Goal: Navigation & Orientation: Understand site structure

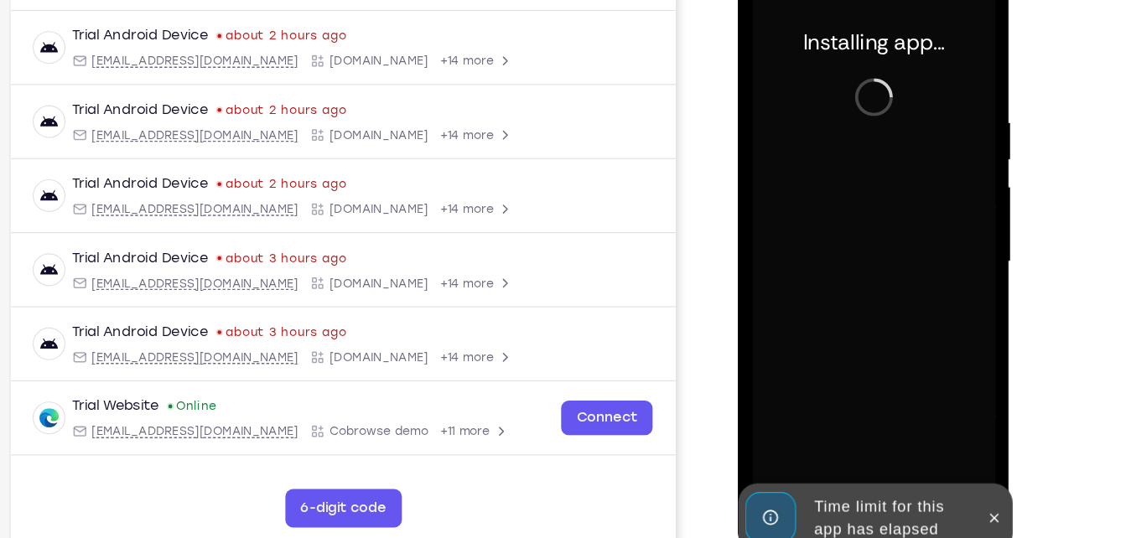
scroll to position [226, 0]
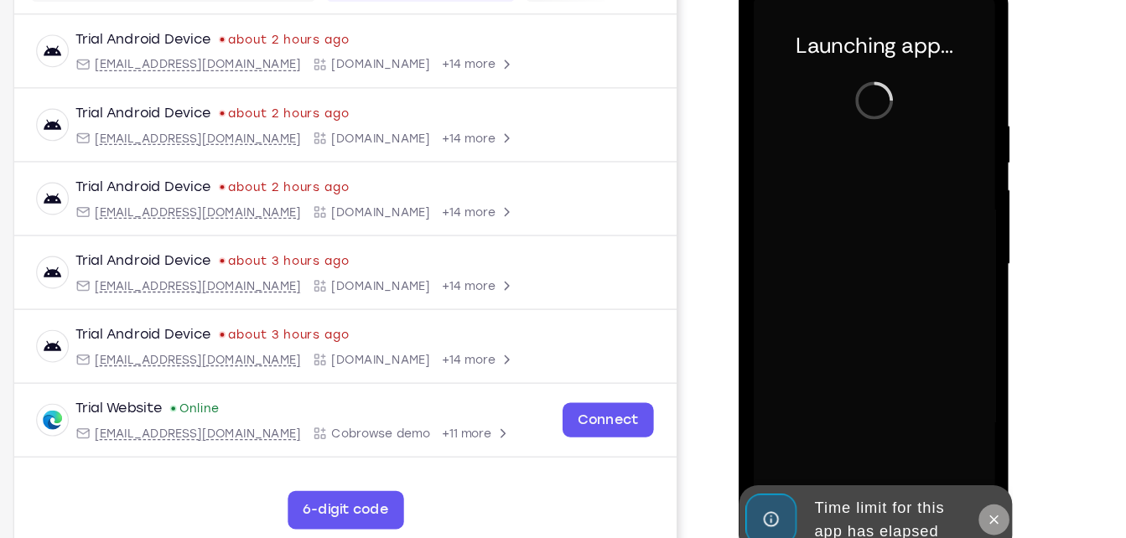
click at [966, 452] on icon at bounding box center [961, 452] width 13 height 13
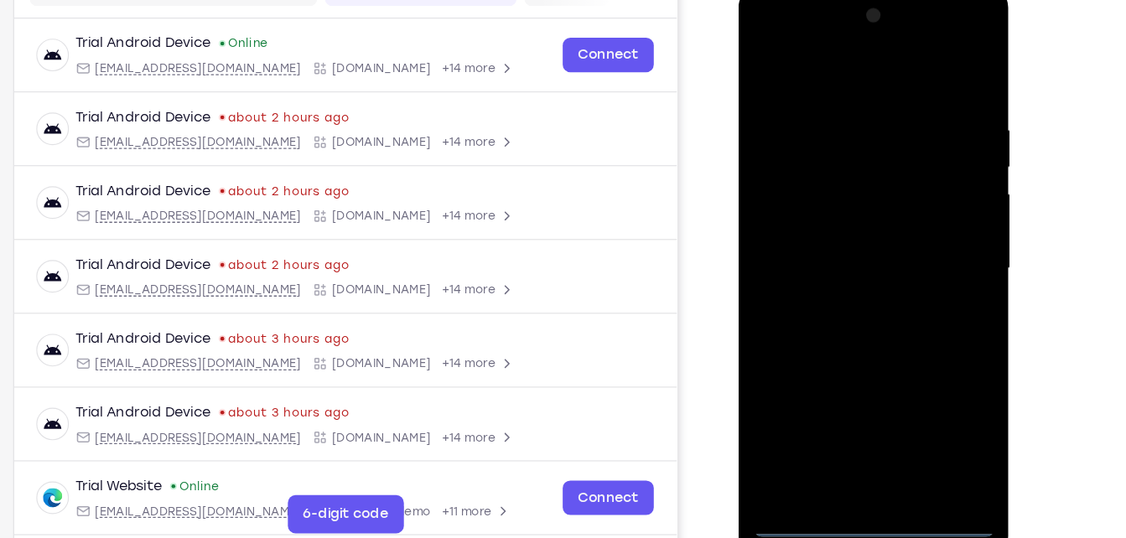
click at [795, 458] on div at bounding box center [856, 234] width 211 height 470
click at [793, 463] on div at bounding box center [856, 234] width 211 height 470
click at [933, 382] on div at bounding box center [856, 234] width 211 height 470
click at [810, 75] on div at bounding box center [856, 234] width 211 height 470
click at [927, 226] on div at bounding box center [856, 234] width 211 height 470
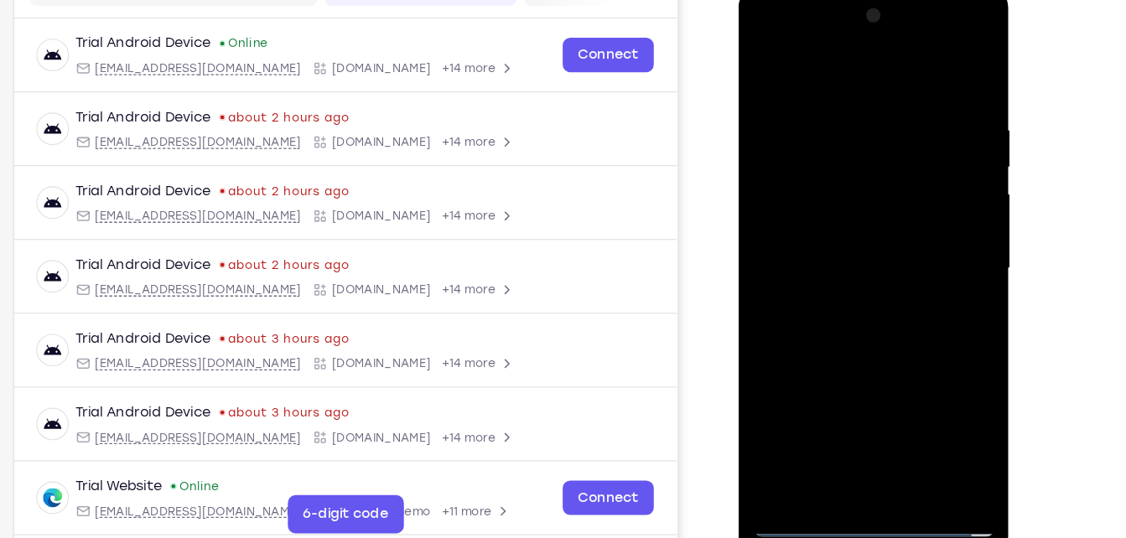
click at [838, 263] on div at bounding box center [856, 234] width 211 height 470
click at [830, 213] on div at bounding box center [856, 234] width 211 height 470
click at [839, 196] on div at bounding box center [856, 234] width 211 height 470
click at [849, 237] on div at bounding box center [856, 234] width 211 height 470
click at [862, 309] on div at bounding box center [856, 234] width 211 height 470
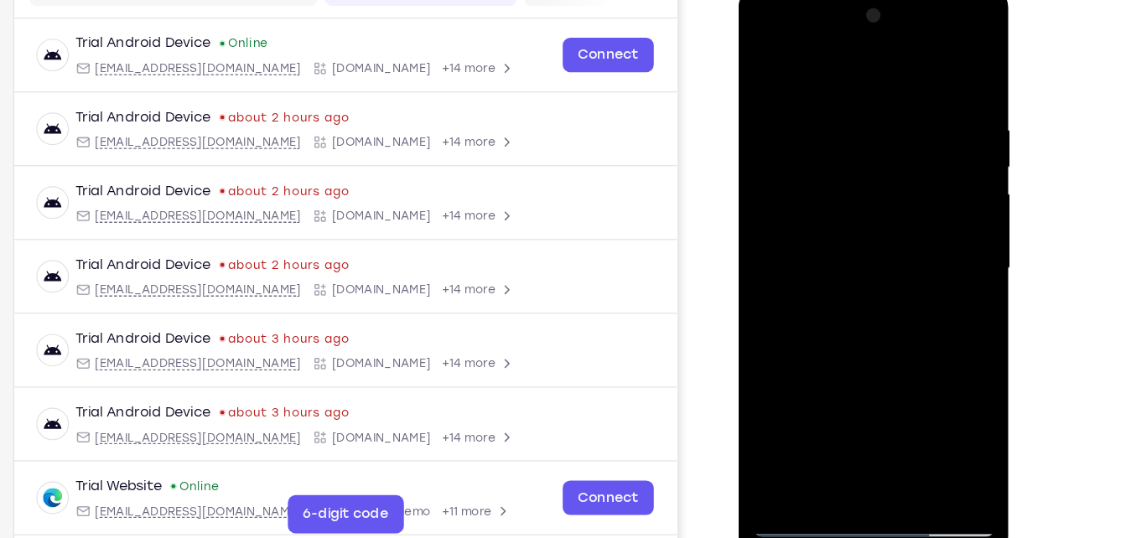
drag, startPoint x: 850, startPoint y: 62, endPoint x: 858, endPoint y: -8, distance: 70.1
click at [858, 0] on div at bounding box center [857, 237] width 237 height 500
click at [951, 62] on div at bounding box center [856, 234] width 211 height 470
click at [775, 108] on div at bounding box center [856, 234] width 211 height 470
click at [768, 61] on div at bounding box center [856, 234] width 211 height 470
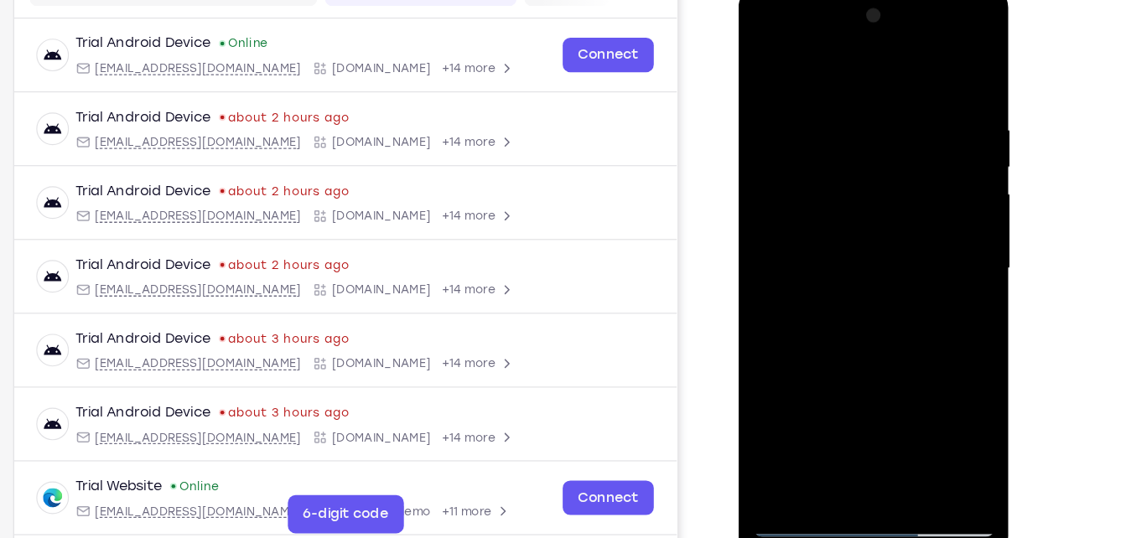
click at [768, 61] on div at bounding box center [856, 234] width 211 height 470
click at [897, 429] on div at bounding box center [856, 234] width 211 height 470
click at [854, 322] on div at bounding box center [856, 234] width 211 height 470
click at [875, 278] on div at bounding box center [856, 234] width 211 height 470
click at [768, 65] on div at bounding box center [856, 234] width 211 height 470
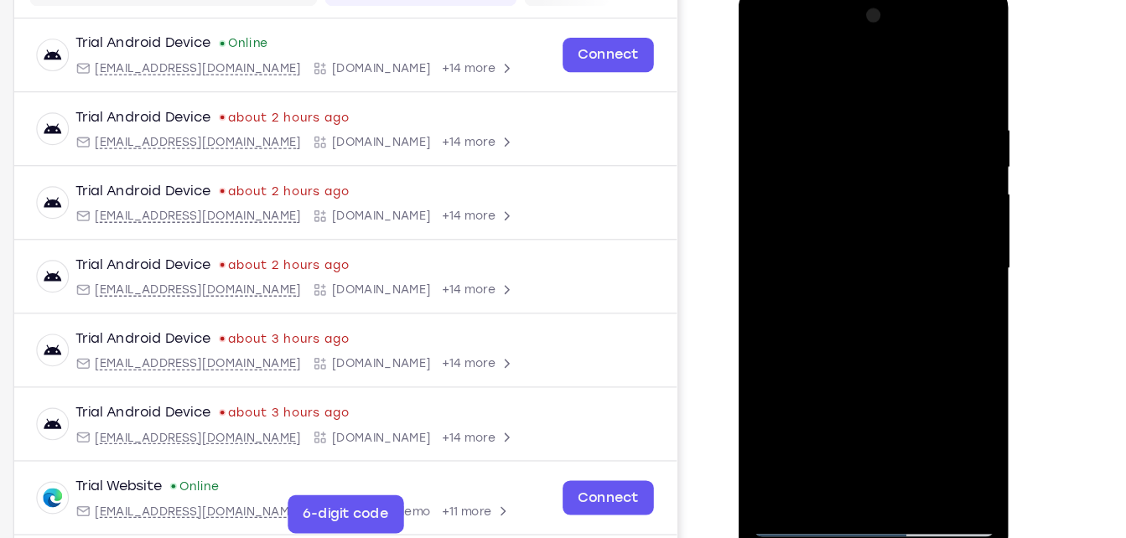
click at [828, 305] on div at bounding box center [856, 234] width 211 height 470
click at [768, 63] on div at bounding box center [856, 234] width 211 height 470
click at [767, 63] on div at bounding box center [856, 234] width 211 height 470
click at [897, 109] on div at bounding box center [856, 234] width 211 height 470
click at [938, 140] on div at bounding box center [856, 234] width 211 height 470
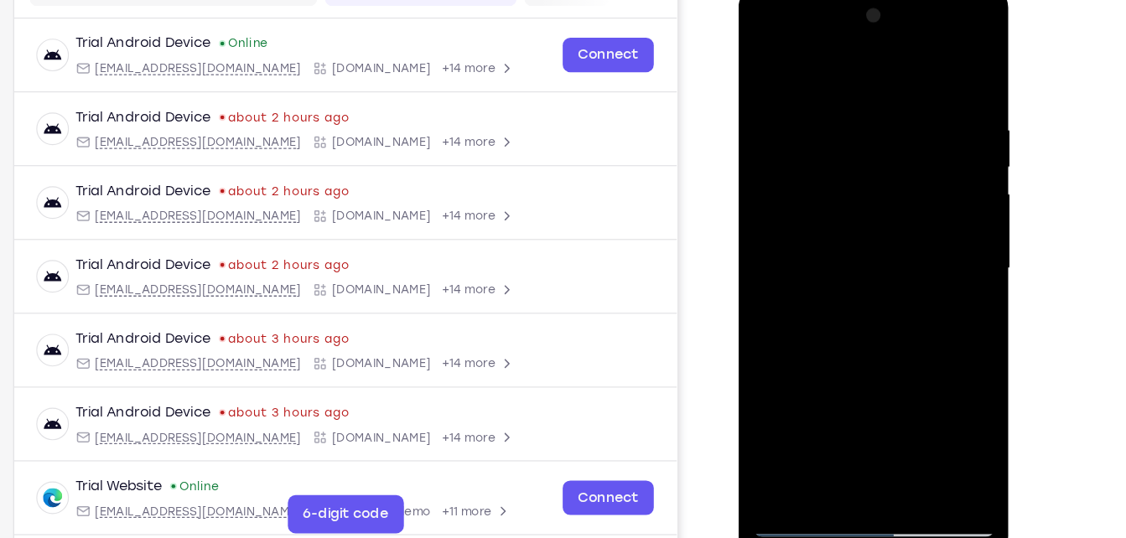
click at [938, 140] on div at bounding box center [856, 234] width 211 height 470
click at [939, 80] on div at bounding box center [856, 234] width 211 height 470
click at [926, 35] on div at bounding box center [856, 234] width 211 height 470
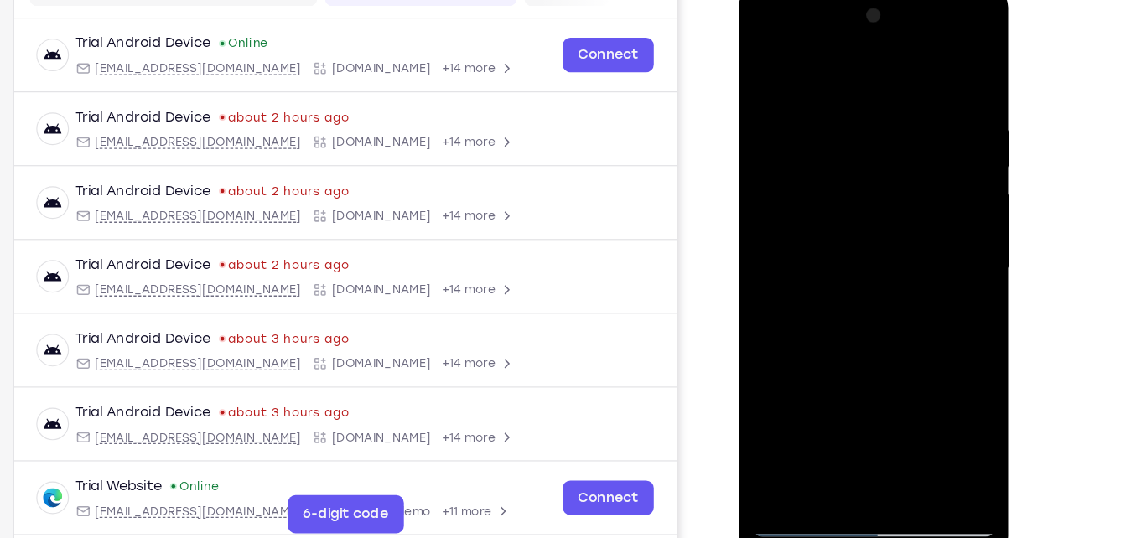
click at [789, 27] on div at bounding box center [856, 234] width 211 height 470
click at [783, 169] on div at bounding box center [856, 234] width 211 height 470
click at [854, 231] on div at bounding box center [856, 234] width 211 height 470
click at [851, 221] on div at bounding box center [856, 234] width 211 height 470
click at [860, 252] on div at bounding box center [856, 234] width 211 height 470
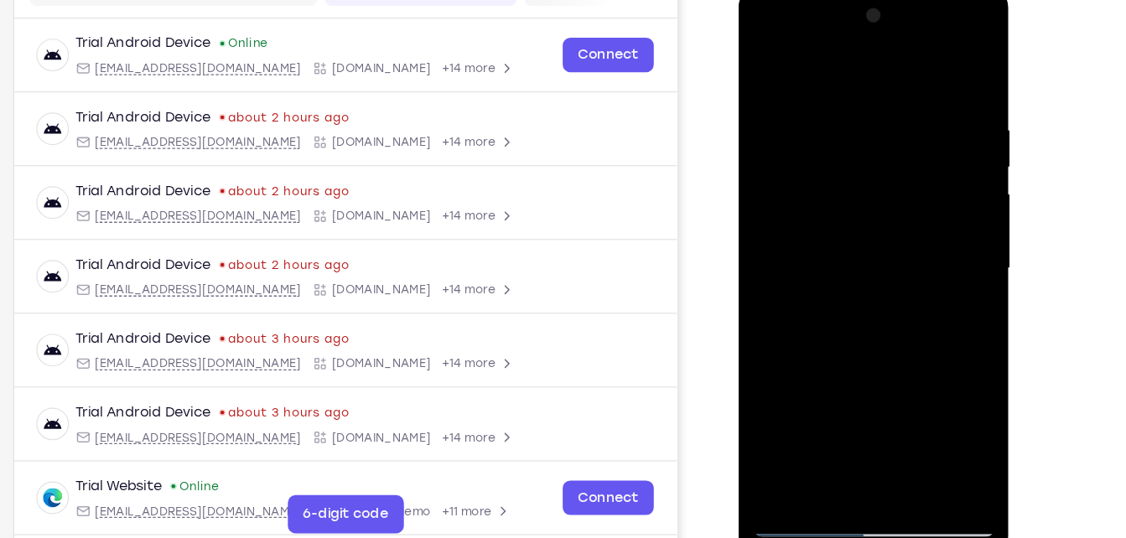
drag, startPoint x: 841, startPoint y: 68, endPoint x: 834, endPoint y: 8, distance: 60.9
click at [834, 8] on div at bounding box center [856, 234] width 211 height 470
drag, startPoint x: 859, startPoint y: 362, endPoint x: 855, endPoint y: 243, distance: 119.1
click at [855, 243] on div at bounding box center [856, 234] width 211 height 470
click at [852, 416] on div at bounding box center [856, 234] width 211 height 470
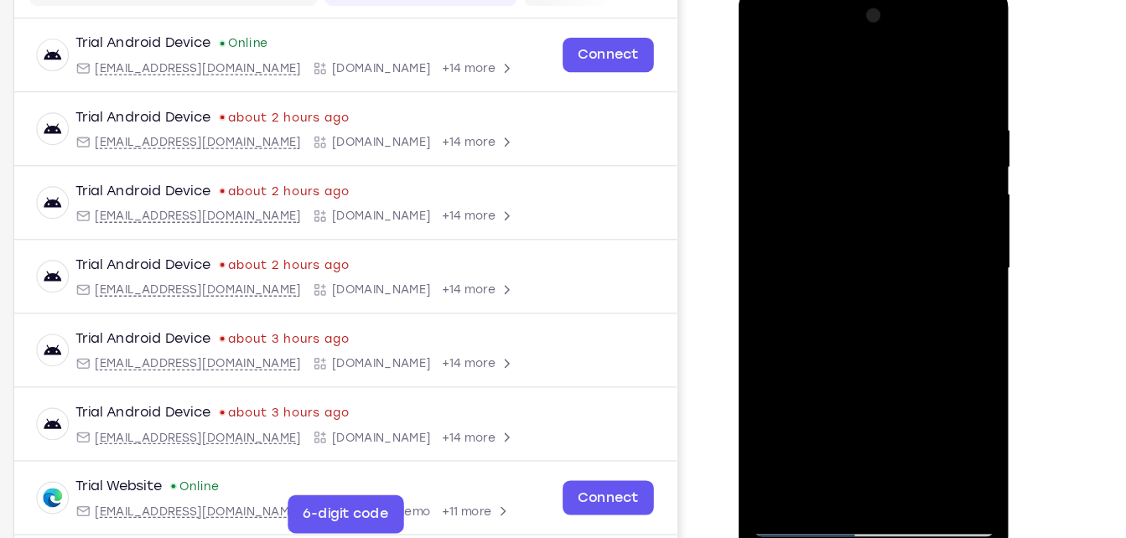
click at [912, 91] on div at bounding box center [856, 234] width 211 height 470
click at [768, 64] on div at bounding box center [856, 234] width 211 height 470
drag, startPoint x: 869, startPoint y: 321, endPoint x: 880, endPoint y: 72, distance: 249.3
click at [880, 72] on div at bounding box center [856, 234] width 211 height 470
click at [791, 91] on div at bounding box center [856, 234] width 211 height 470
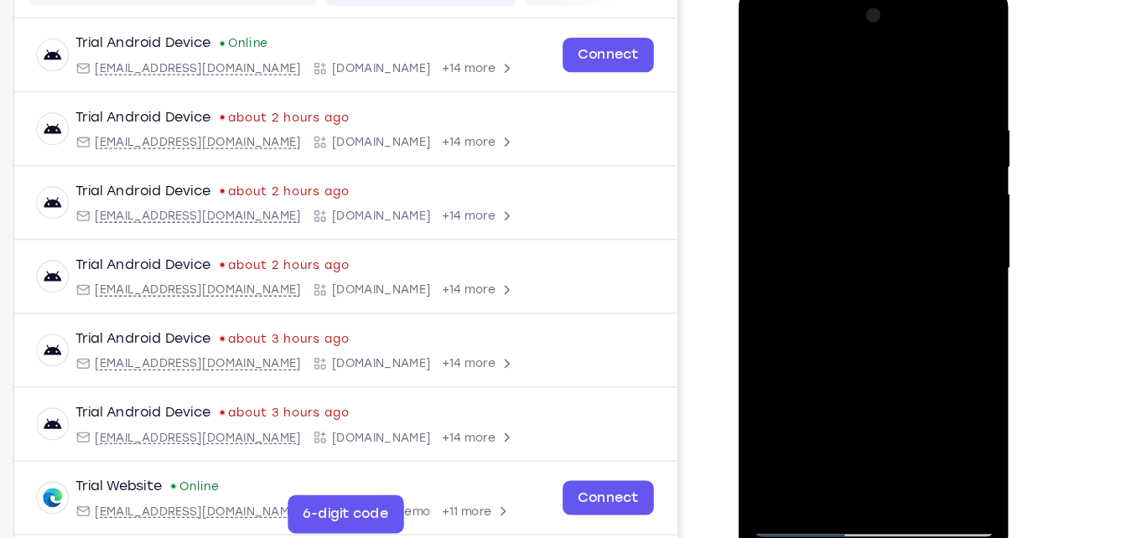
drag, startPoint x: 876, startPoint y: 183, endPoint x: 877, endPoint y: 101, distance: 81.4
click at [877, 101] on div at bounding box center [856, 234] width 211 height 470
drag, startPoint x: 877, startPoint y: 101, endPoint x: 885, endPoint y: 142, distance: 41.0
click at [885, 142] on div at bounding box center [856, 234] width 211 height 470
drag, startPoint x: 892, startPoint y: 187, endPoint x: 887, endPoint y: 86, distance: 100.8
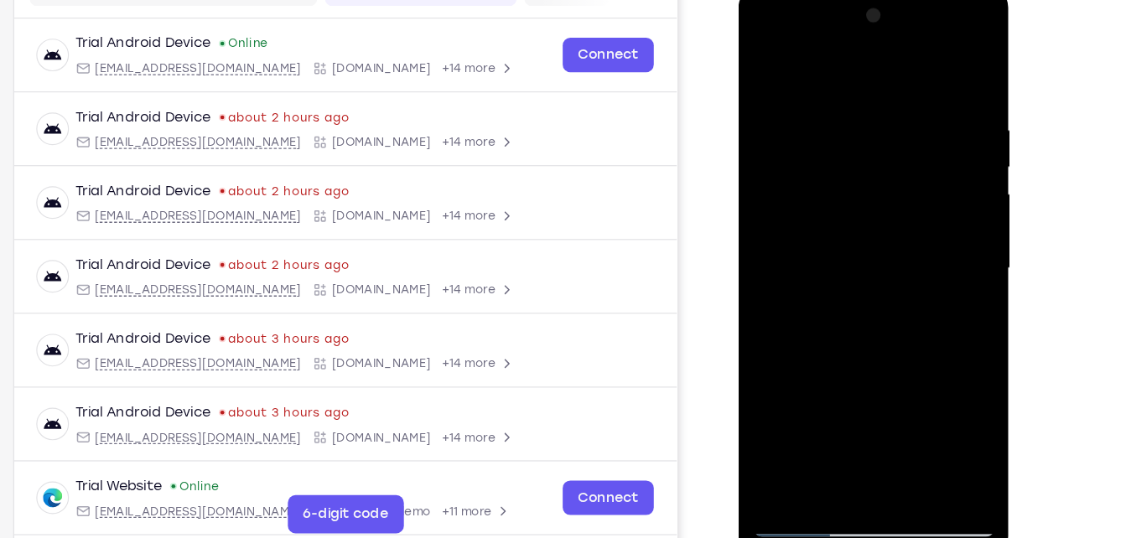
click at [887, 86] on div at bounding box center [856, 234] width 211 height 470
drag, startPoint x: 910, startPoint y: 195, endPoint x: 909, endPoint y: 121, distance: 74.6
click at [909, 121] on div at bounding box center [856, 234] width 211 height 470
drag, startPoint x: 940, startPoint y: 189, endPoint x: 941, endPoint y: 139, distance: 49.5
click at [941, 139] on div at bounding box center [856, 234] width 211 height 470
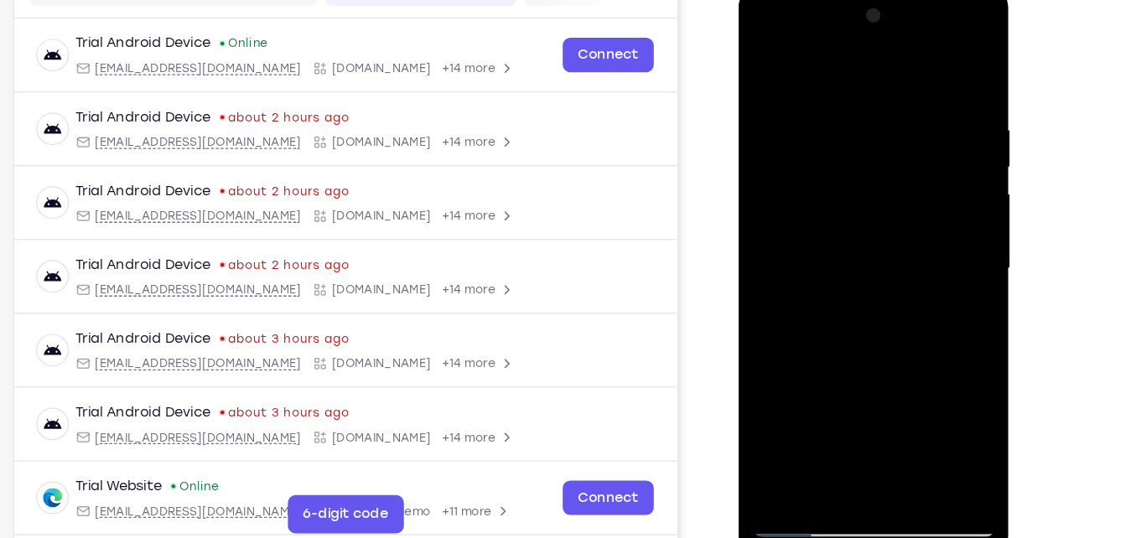
click at [900, 196] on div at bounding box center [856, 234] width 211 height 470
drag, startPoint x: 900, startPoint y: 196, endPoint x: 912, endPoint y: 92, distance: 104.8
click at [912, 92] on div at bounding box center [856, 234] width 211 height 470
drag, startPoint x: 853, startPoint y: 310, endPoint x: 886, endPoint y: 121, distance: 192.5
click at [886, 121] on div at bounding box center [856, 234] width 211 height 470
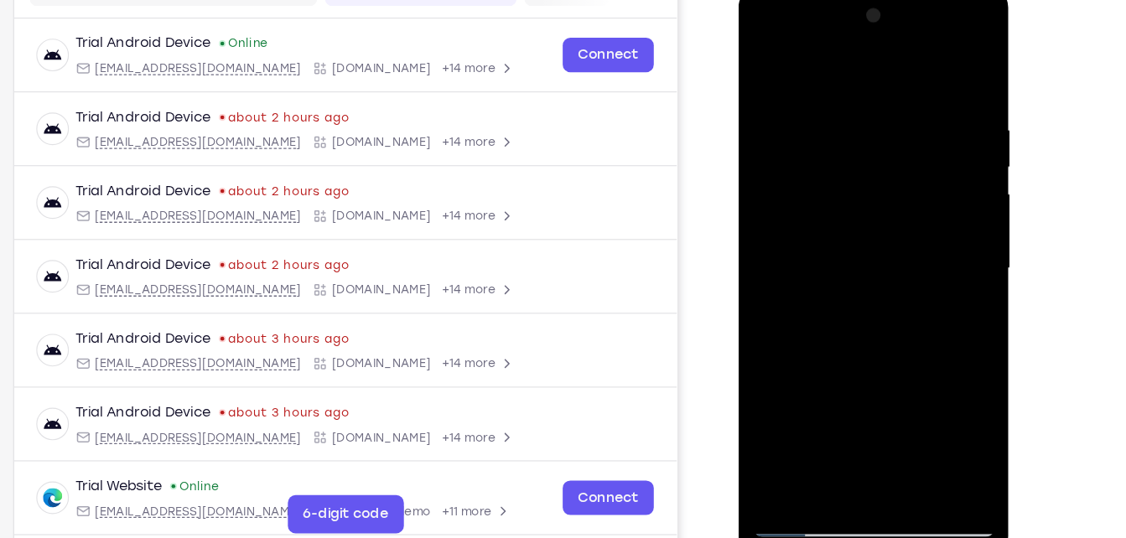
drag, startPoint x: 899, startPoint y: 351, endPoint x: 906, endPoint y: 244, distance: 107.6
click at [906, 244] on div at bounding box center [856, 234] width 211 height 470
click at [880, 122] on div at bounding box center [856, 234] width 211 height 470
click at [762, 61] on div at bounding box center [856, 234] width 211 height 470
click at [763, 69] on div at bounding box center [856, 234] width 211 height 470
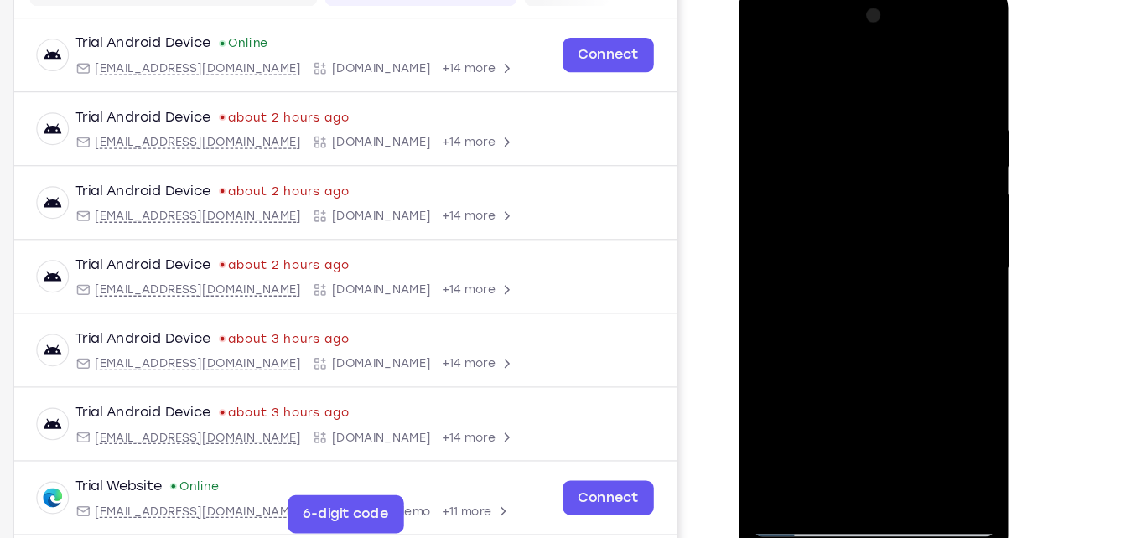
drag, startPoint x: 876, startPoint y: 372, endPoint x: 879, endPoint y: 74, distance: 297.7
click at [879, 74] on div at bounding box center [856, 234] width 211 height 470
drag, startPoint x: 877, startPoint y: 319, endPoint x: 901, endPoint y: 85, distance: 235.2
click at [901, 85] on div at bounding box center [856, 234] width 211 height 470
drag, startPoint x: 892, startPoint y: 302, endPoint x: 915, endPoint y: 54, distance: 249.3
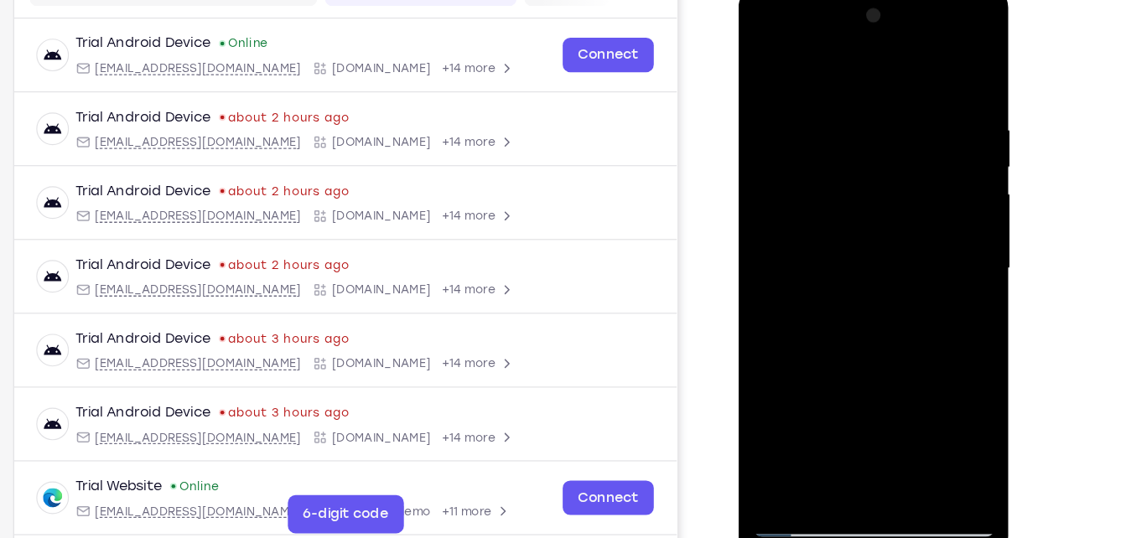
click at [915, 54] on div at bounding box center [856, 234] width 211 height 470
drag, startPoint x: 903, startPoint y: 330, endPoint x: 928, endPoint y: 78, distance: 252.8
click at [928, 78] on div at bounding box center [856, 234] width 211 height 470
drag, startPoint x: 874, startPoint y: 353, endPoint x: 905, endPoint y: 98, distance: 256.8
click at [905, 98] on div at bounding box center [856, 234] width 211 height 470
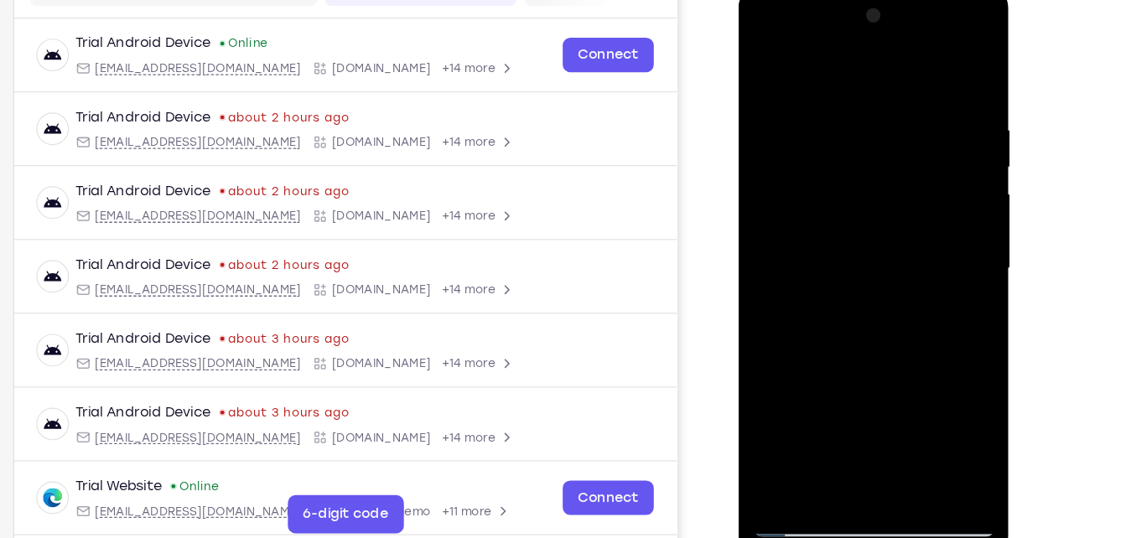
drag, startPoint x: 875, startPoint y: 351, endPoint x: 898, endPoint y: 142, distance: 210.1
click at [898, 142] on div at bounding box center [856, 234] width 211 height 470
drag, startPoint x: 875, startPoint y: 367, endPoint x: 894, endPoint y: 133, distance: 234.8
click at [894, 133] on div at bounding box center [856, 234] width 211 height 470
drag, startPoint x: 867, startPoint y: 305, endPoint x: 897, endPoint y: 75, distance: 232.6
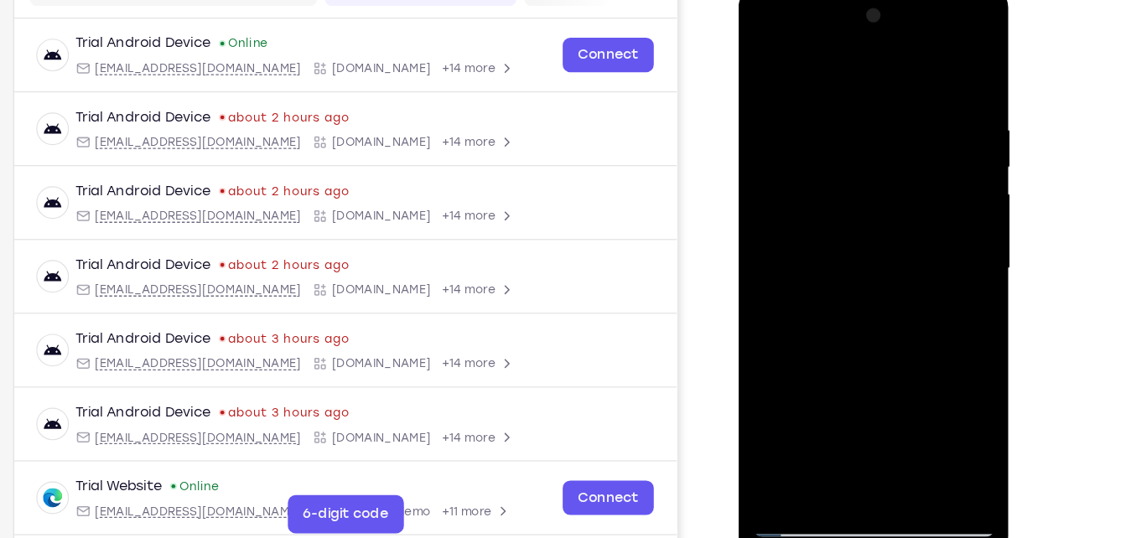
click at [897, 75] on div at bounding box center [856, 234] width 211 height 470
drag, startPoint x: 865, startPoint y: 81, endPoint x: 848, endPoint y: 196, distance: 116.1
click at [848, 196] on div at bounding box center [856, 234] width 211 height 470
drag, startPoint x: 865, startPoint y: 294, endPoint x: 893, endPoint y: 135, distance: 161.9
click at [893, 135] on div at bounding box center [856, 234] width 211 height 470
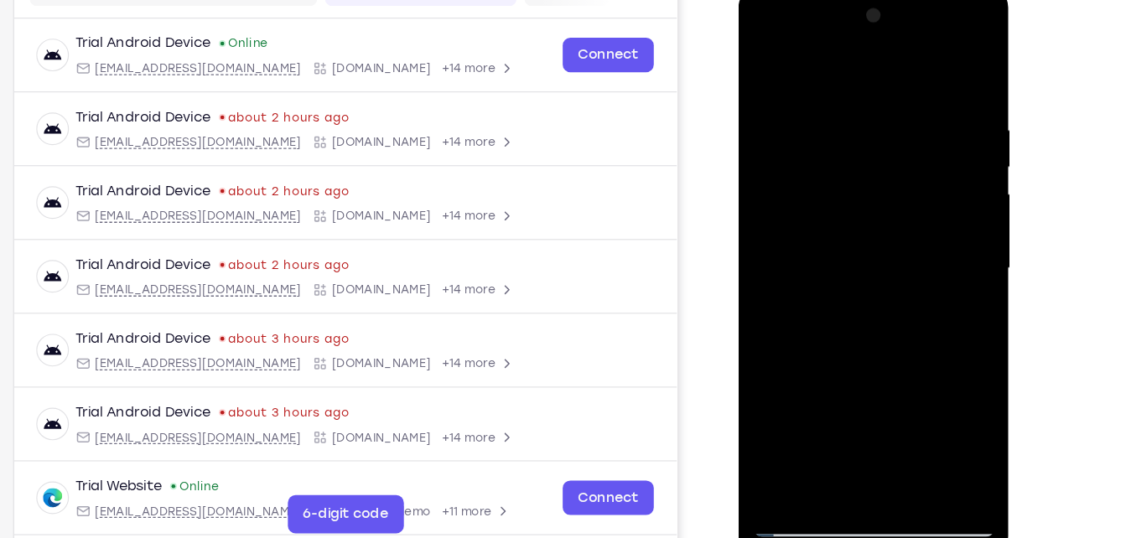
click at [874, 87] on div at bounding box center [856, 234] width 211 height 470
click at [764, 62] on div at bounding box center [856, 234] width 211 height 470
drag, startPoint x: 860, startPoint y: 348, endPoint x: 873, endPoint y: 78, distance: 270.3
click at [873, 78] on div at bounding box center [856, 234] width 211 height 470
drag, startPoint x: 851, startPoint y: 357, endPoint x: 882, endPoint y: 55, distance: 304.3
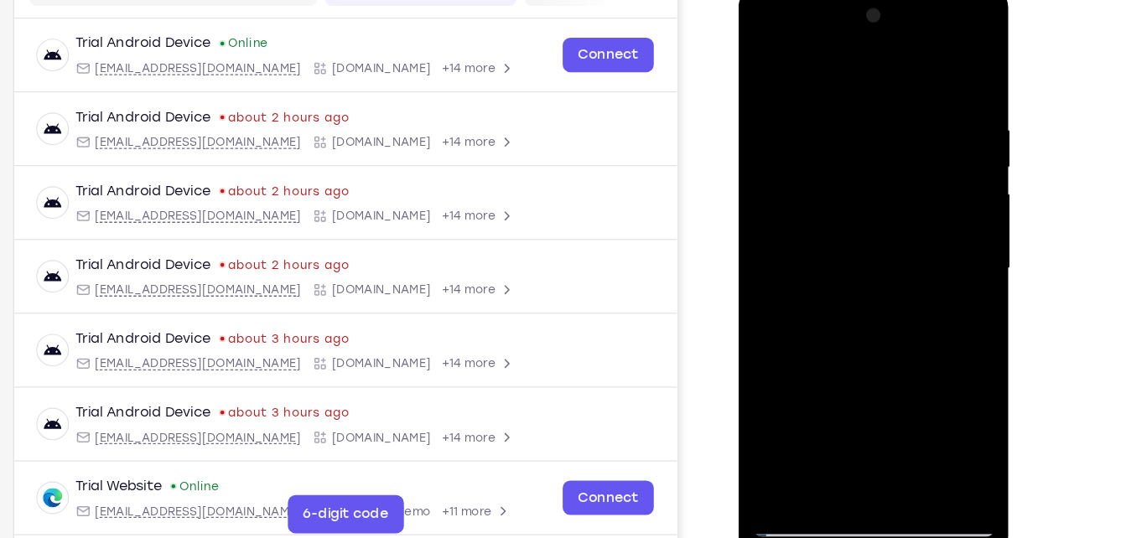
click at [882, 55] on div at bounding box center [856, 234] width 211 height 470
drag, startPoint x: 863, startPoint y: 382, endPoint x: 901, endPoint y: 77, distance: 306.8
click at [901, 77] on div at bounding box center [856, 234] width 211 height 470
drag, startPoint x: 886, startPoint y: 365, endPoint x: 908, endPoint y: 167, distance: 199.2
click at [908, 167] on div at bounding box center [856, 234] width 211 height 470
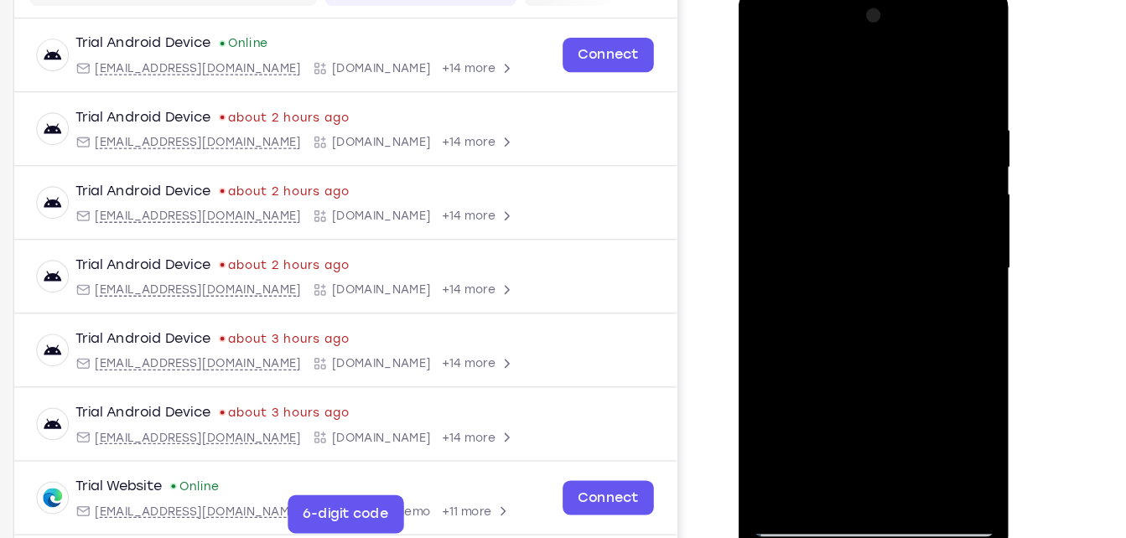
drag, startPoint x: 876, startPoint y: 370, endPoint x: 898, endPoint y: 97, distance: 273.4
click at [898, 97] on div at bounding box center [856, 234] width 211 height 470
drag, startPoint x: 874, startPoint y: 343, endPoint x: 899, endPoint y: 87, distance: 257.0
click at [899, 87] on div at bounding box center [856, 234] width 211 height 470
drag, startPoint x: 901, startPoint y: 119, endPoint x: 901, endPoint y: 368, distance: 249.1
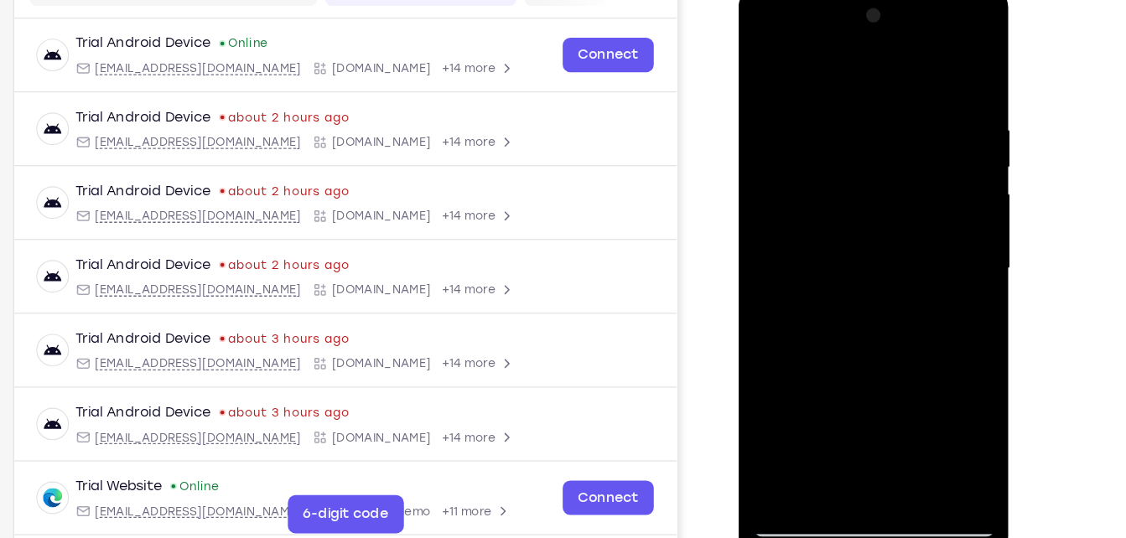
click at [901, 368] on div at bounding box center [856, 234] width 211 height 470
drag, startPoint x: 903, startPoint y: 184, endPoint x: 902, endPoint y: 302, distance: 118.3
click at [902, 302] on div at bounding box center [856, 234] width 211 height 470
